Goal: Check status: Check status

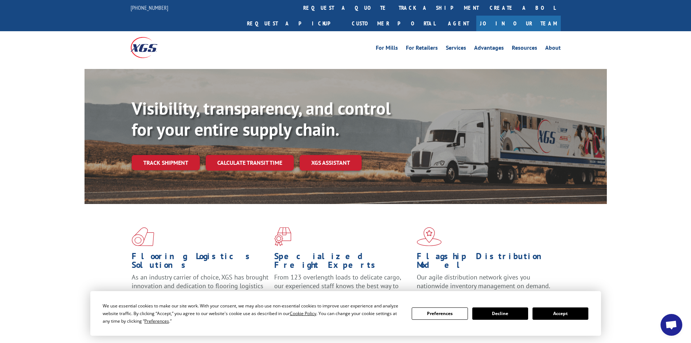
click at [557, 316] on button "Accept" at bounding box center [561, 313] width 56 height 12
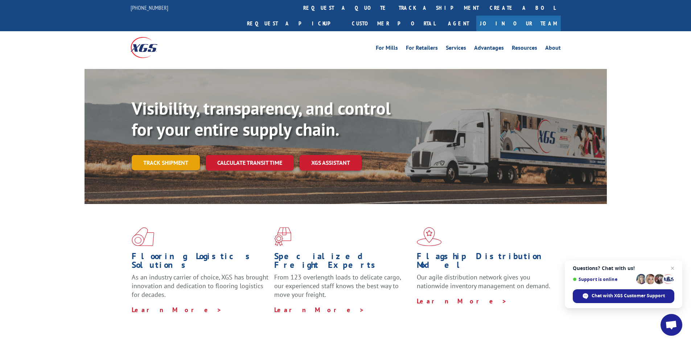
click at [161, 155] on link "Track shipment" at bounding box center [166, 162] width 68 height 15
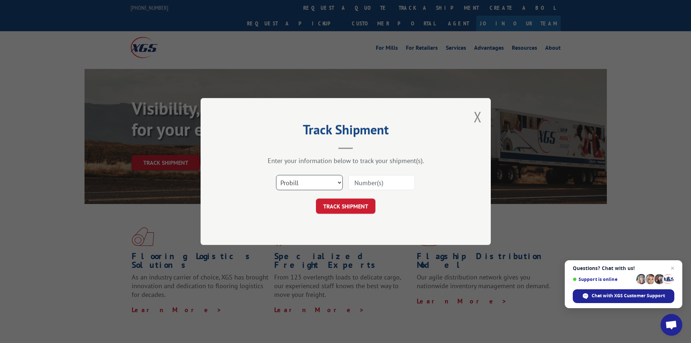
click at [336, 185] on select "Select category... Probill BOL PO" at bounding box center [309, 182] width 67 height 15
click at [295, 182] on select "Select category... Probill BOL PO" at bounding box center [309, 182] width 67 height 15
click at [276, 175] on select "Select category... Probill BOL PO" at bounding box center [309, 182] width 67 height 15
click at [362, 183] on input at bounding box center [381, 182] width 67 height 15
click at [311, 184] on select "Select category... Probill BOL PO" at bounding box center [309, 182] width 67 height 15
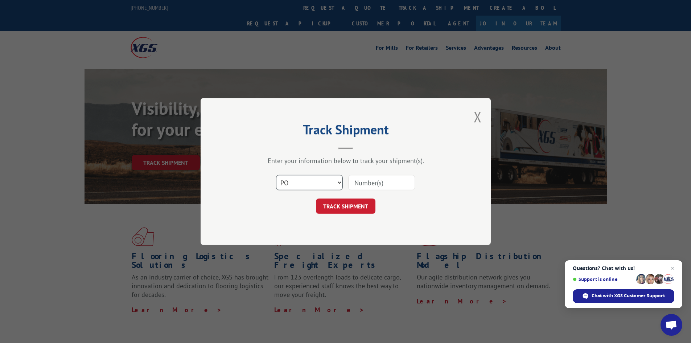
select select "probill"
click at [276, 175] on select "Select category... Probill BOL PO" at bounding box center [309, 182] width 67 height 15
click at [390, 184] on input at bounding box center [381, 182] width 67 height 15
type input "867541"
click at [331, 209] on button "TRACK SHIPMENT" at bounding box center [346, 206] width 60 height 15
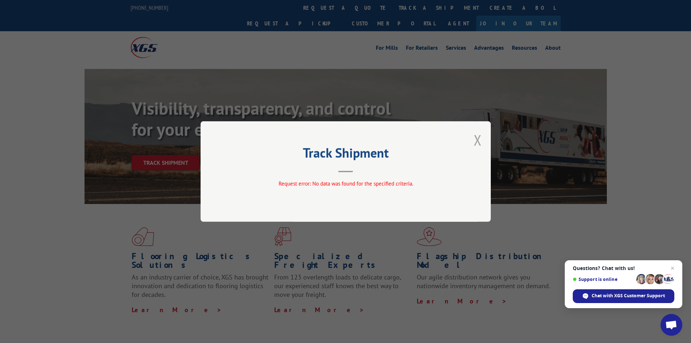
click at [477, 138] on button "Close modal" at bounding box center [478, 139] width 8 height 19
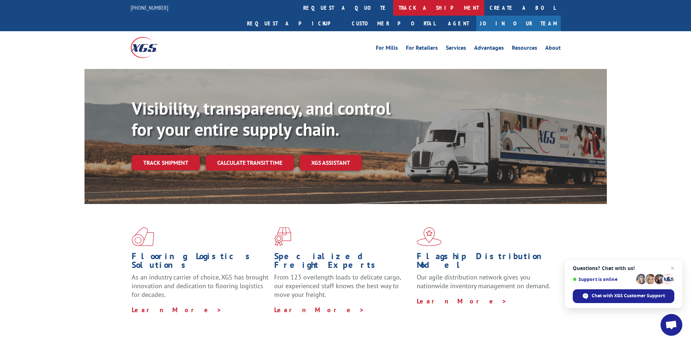
click at [393, 7] on link "track a shipment" at bounding box center [438, 8] width 91 height 16
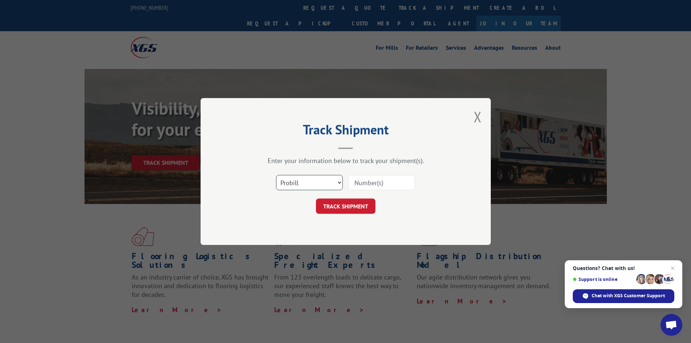
click at [319, 179] on select "Select category... Probill BOL PO" at bounding box center [309, 182] width 67 height 15
select select "po"
click at [276, 175] on select "Select category... Probill BOL PO" at bounding box center [309, 182] width 67 height 15
click at [371, 182] on input at bounding box center [381, 182] width 67 height 15
type input "2522"
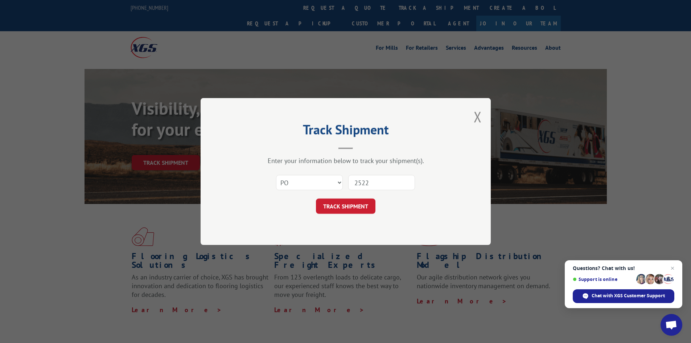
click at [351, 209] on button "TRACK SHIPMENT" at bounding box center [346, 206] width 60 height 15
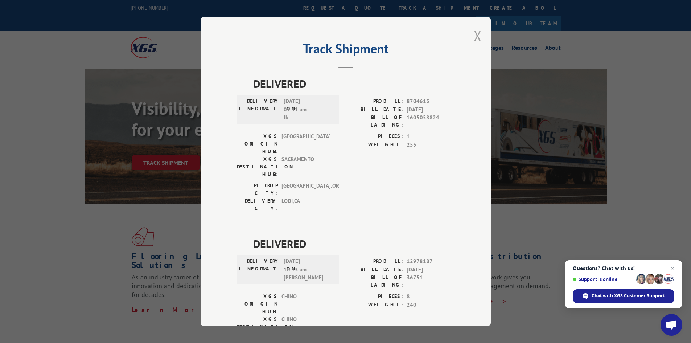
click at [474, 34] on button "Close modal" at bounding box center [478, 35] width 8 height 19
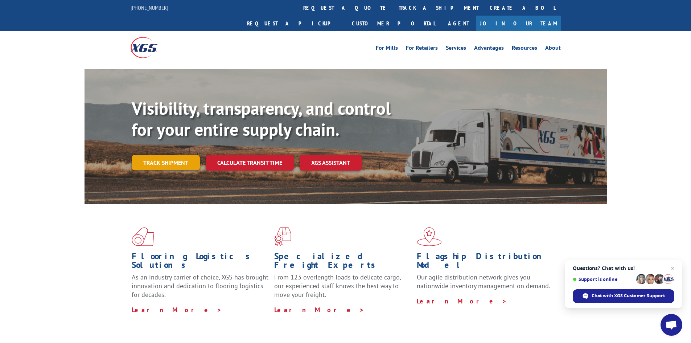
click at [179, 155] on link "Track shipment" at bounding box center [166, 162] width 68 height 15
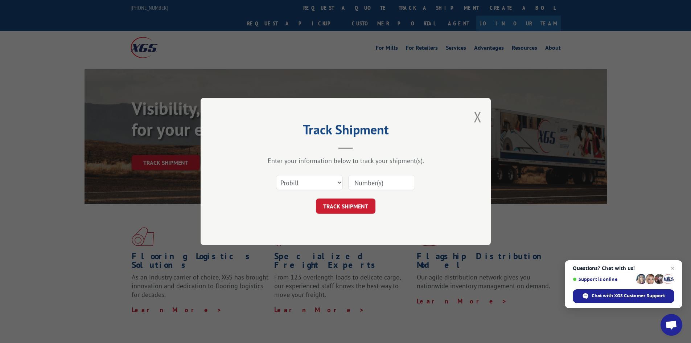
click at [368, 184] on input at bounding box center [381, 182] width 67 height 15
type input "1867541"
click button "TRACK SHIPMENT" at bounding box center [346, 206] width 60 height 15
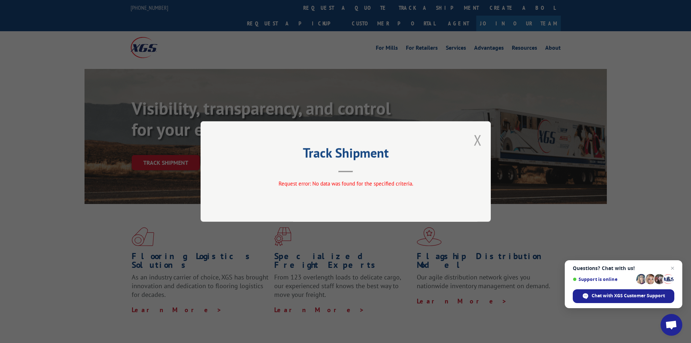
click at [482, 142] on button "Close modal" at bounding box center [478, 139] width 8 height 19
